Goal: Navigation & Orientation: Find specific page/section

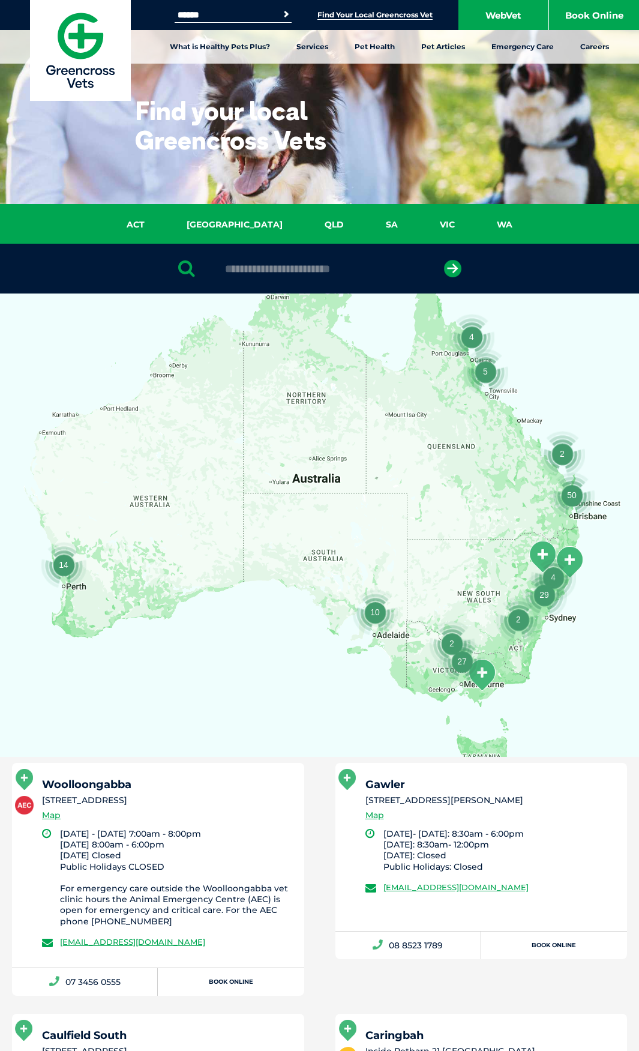
click at [267, 270] on input "text" at bounding box center [319, 269] width 201 height 12
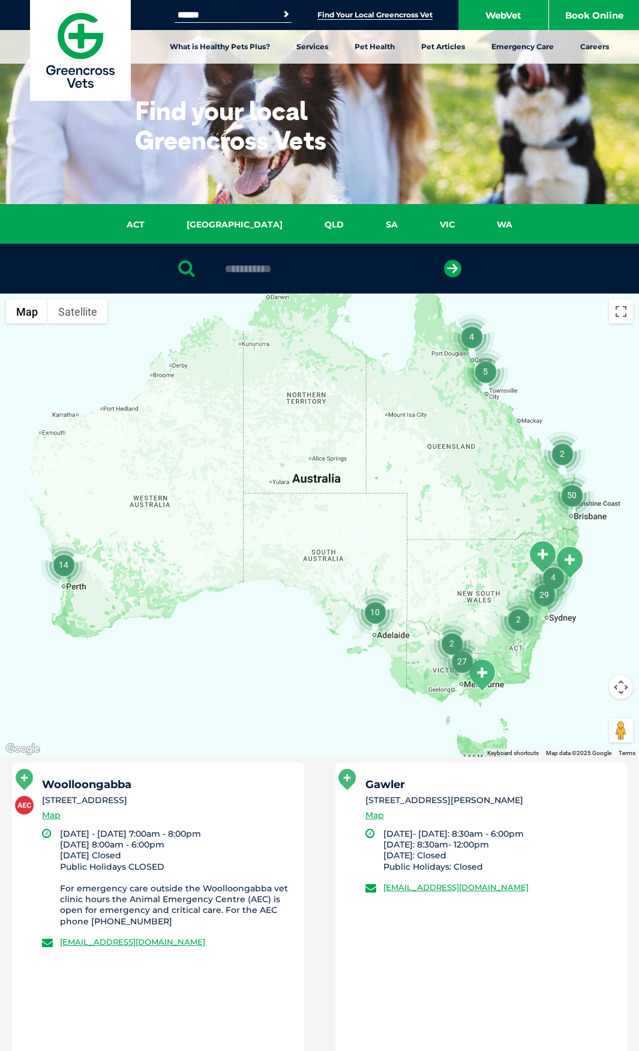
click at [444, 260] on button "submit" at bounding box center [452, 268] width 17 height 17
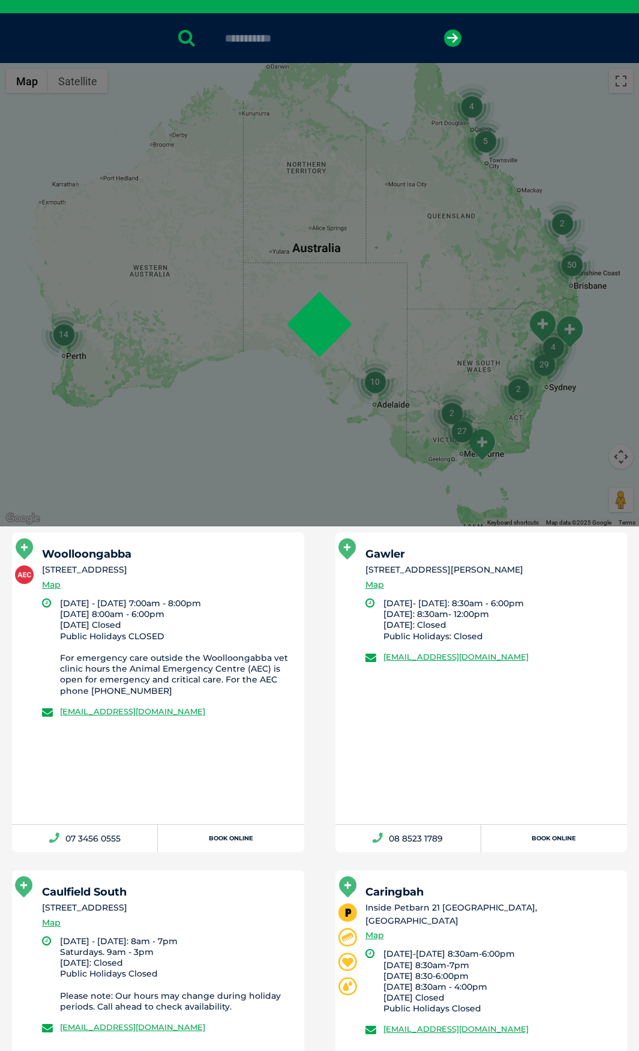
scroll to position [234, 0]
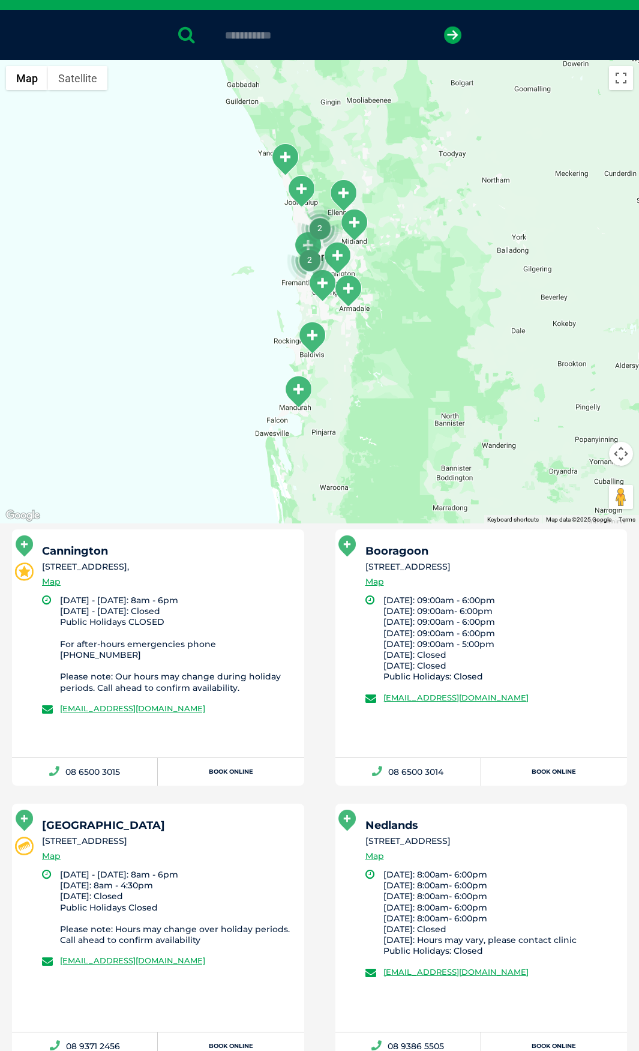
drag, startPoint x: 259, startPoint y: 600, endPoint x: 246, endPoint y: 577, distance: 25.5
click at [259, 600] on li "[DATE] - [DATE]: 8am - 6pm [DATE] - [DATE]: Closed Public Holidays CLOSED For a…" at bounding box center [177, 644] width 234 height 98
click at [109, 558] on div "Cannington [STREET_ADDRESS], Map" at bounding box center [168, 570] width 252 height 49
click at [209, 588] on div "Cannington [STREET_ADDRESS], Map" at bounding box center [168, 570] width 252 height 49
click at [168, 566] on li "[STREET_ADDRESS]," at bounding box center [168, 567] width 252 height 13
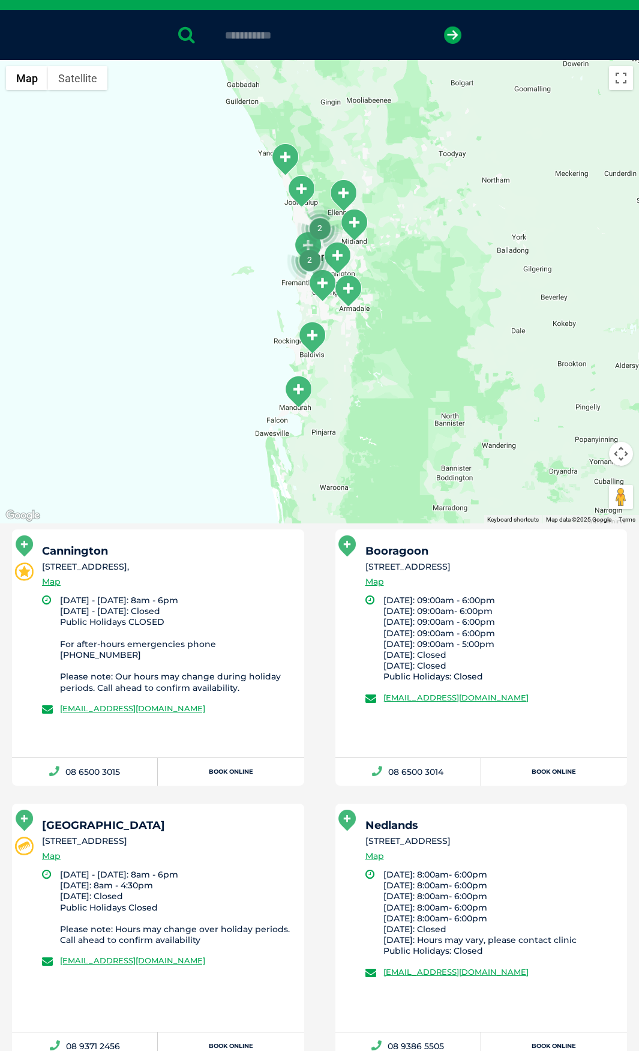
click at [196, 581] on div "Cannington [STREET_ADDRESS], Map" at bounding box center [168, 570] width 252 height 49
click at [288, 592] on div "Cannington [STREET_ADDRESS], Map" at bounding box center [168, 570] width 252 height 49
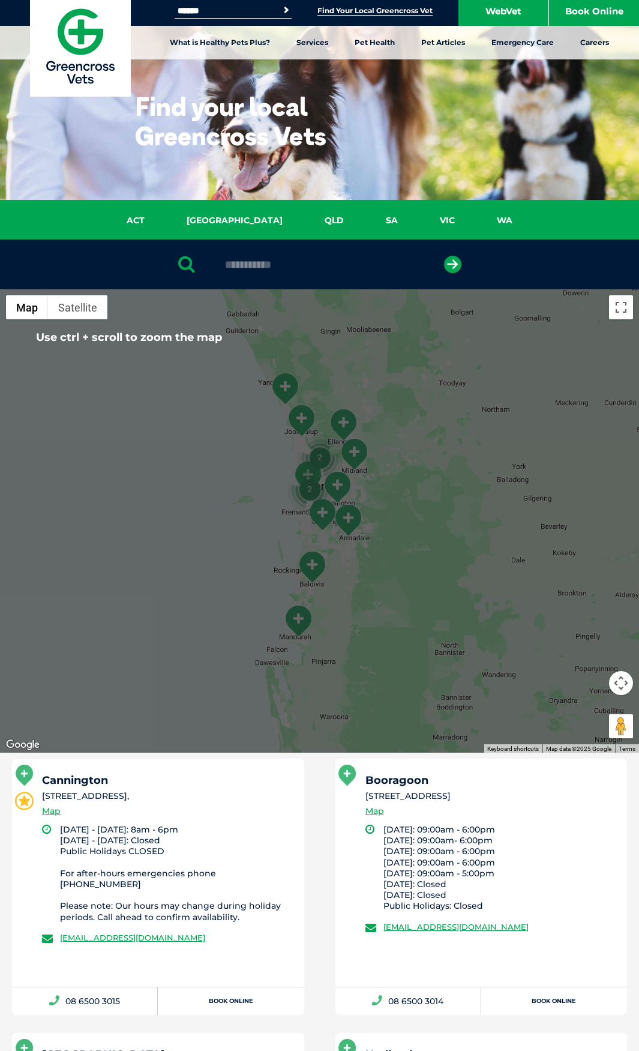
scroll to position [0, 0]
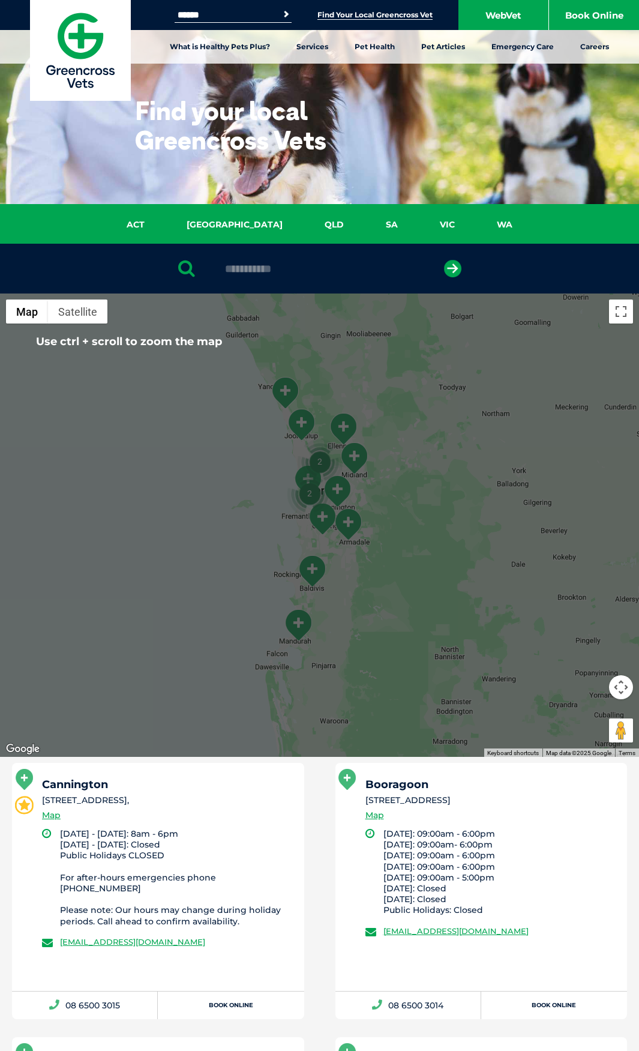
drag, startPoint x: 318, startPoint y: 260, endPoint x: 14, endPoint y: 262, distance: 303.7
click at [14, 262] on div "**********" at bounding box center [319, 269] width 639 height 50
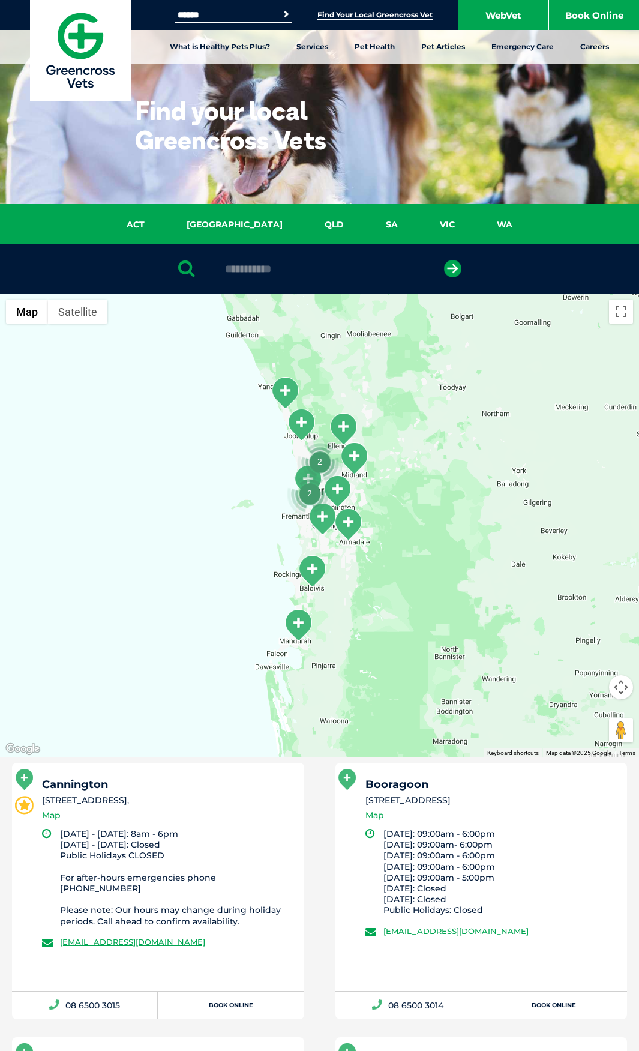
drag, startPoint x: 300, startPoint y: 268, endPoint x: 119, endPoint y: 263, distance: 180.1
click at [119, 263] on div "**********" at bounding box center [319, 269] width 639 height 50
type input "****"
click at [444, 260] on button "submit" at bounding box center [452, 268] width 17 height 17
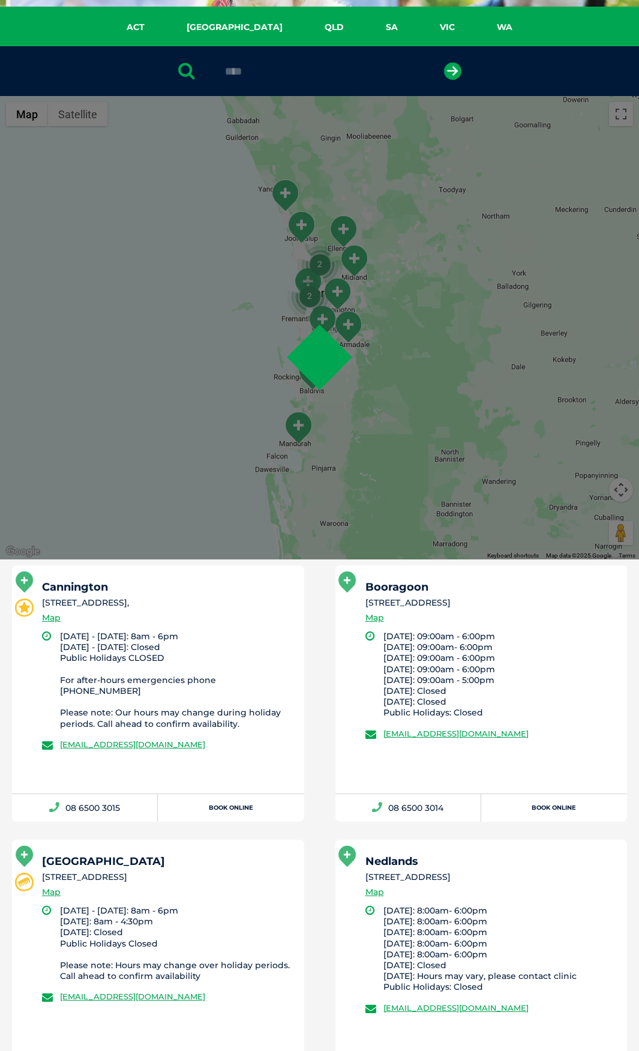
scroll to position [234, 0]
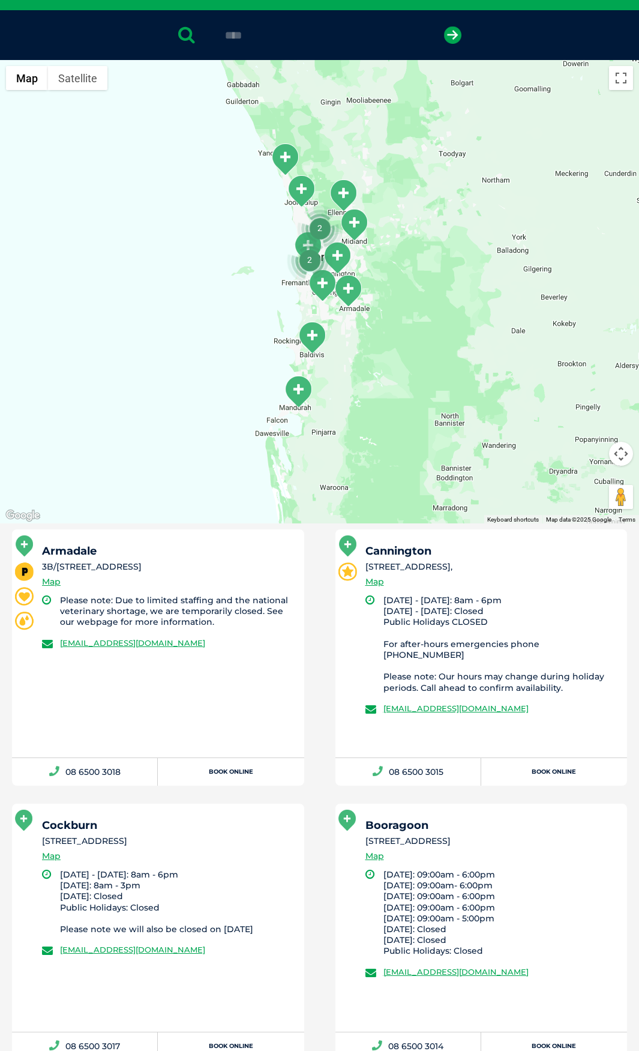
click at [171, 586] on div "Armadale [STREET_ADDRESS] Map" at bounding box center [168, 570] width 252 height 49
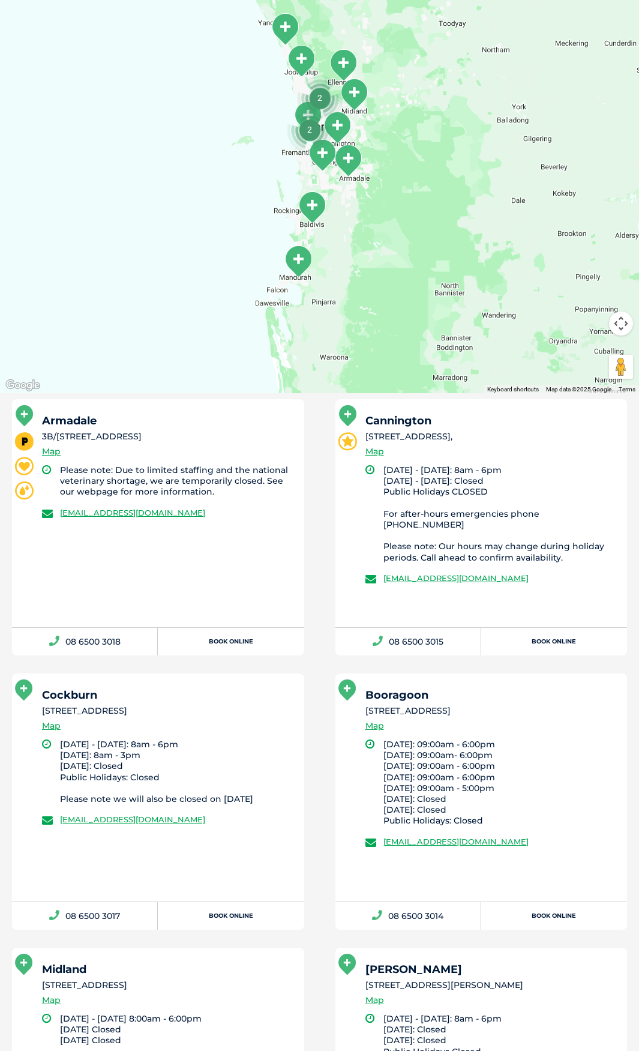
scroll to position [414, 0]
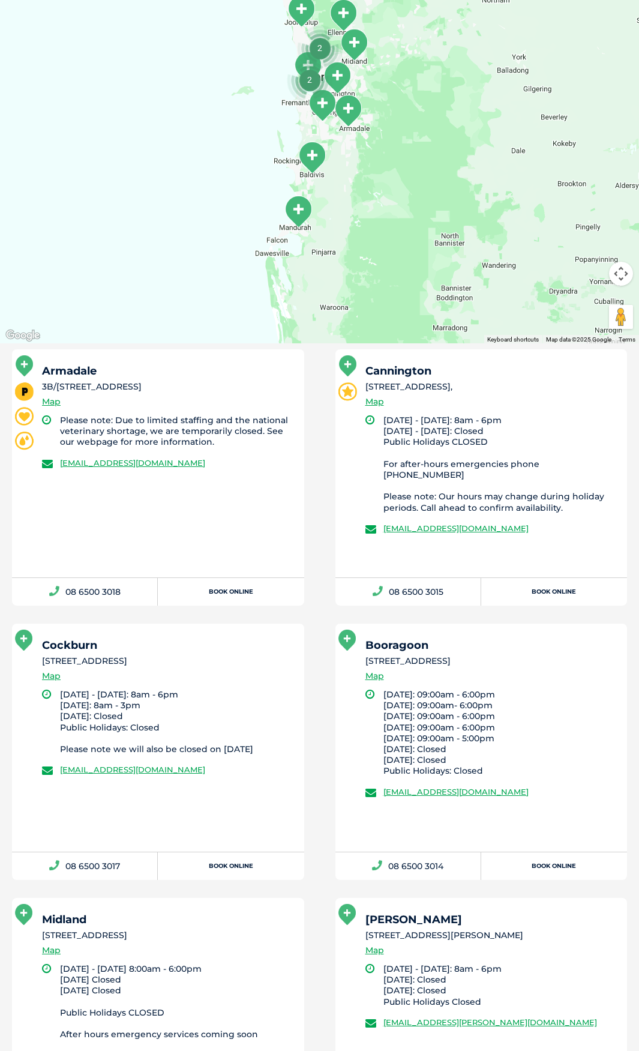
click at [252, 516] on div "Armadale [STREET_ADDRESS] Map Please note: Due to limited staffing and the nati…" at bounding box center [158, 463] width 292 height 228
drag, startPoint x: 279, startPoint y: 385, endPoint x: 185, endPoint y: 173, distance: 232.2
click at [279, 385] on li "3B/[STREET_ADDRESS]" at bounding box center [168, 387] width 252 height 13
